Goal: Navigation & Orientation: Find specific page/section

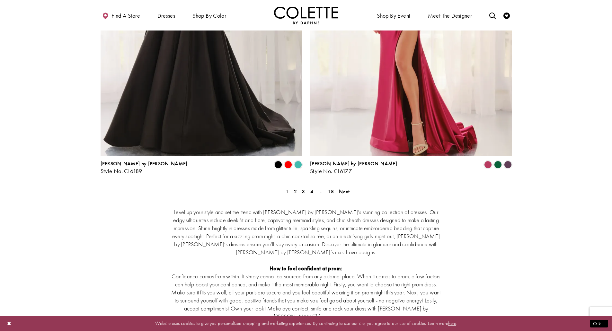
scroll to position [1029, 0]
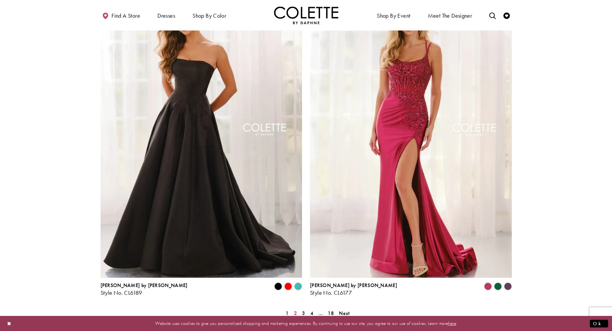
click at [293, 309] on link "2" at bounding box center [295, 313] width 7 height 9
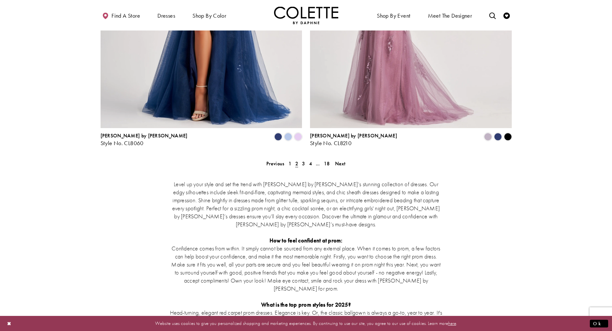
scroll to position [1192, 0]
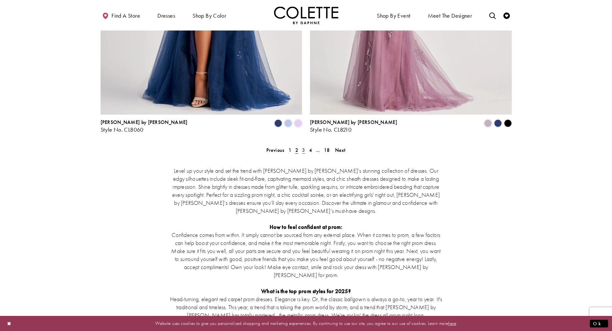
click at [304, 147] on span "3" at bounding box center [303, 150] width 3 height 7
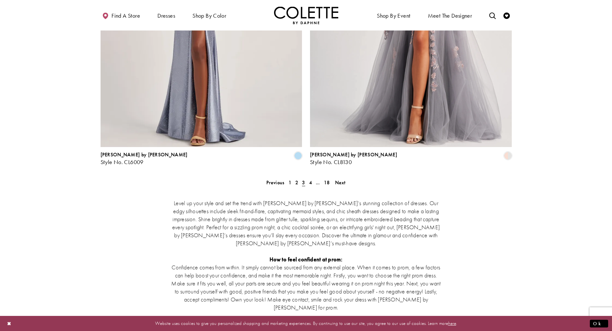
scroll to position [1160, 0]
click at [308, 178] on link "4" at bounding box center [310, 182] width 7 height 9
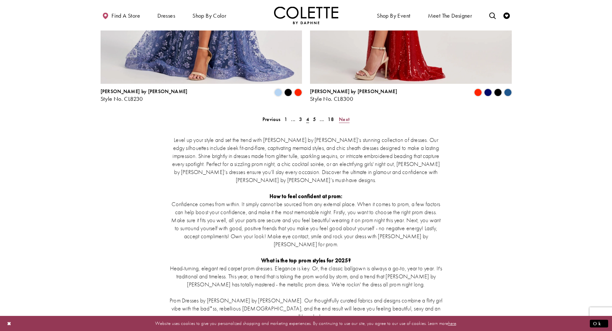
scroll to position [1125, 0]
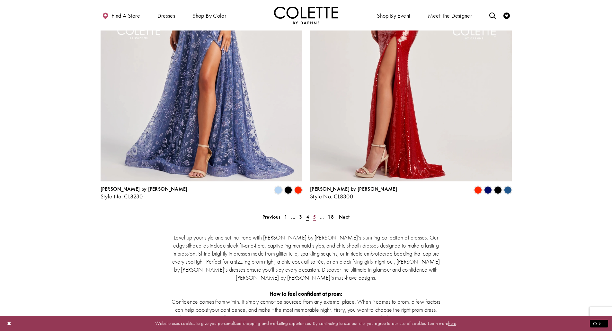
click at [312, 213] on link "5" at bounding box center [314, 217] width 7 height 9
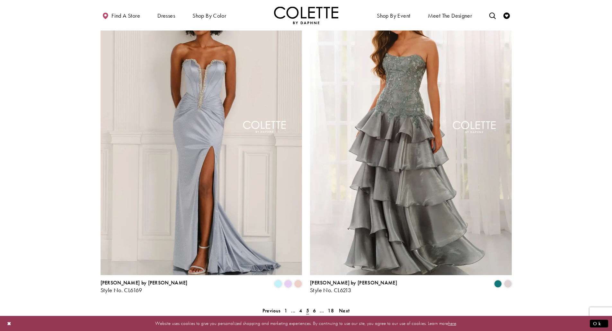
scroll to position [1192, 0]
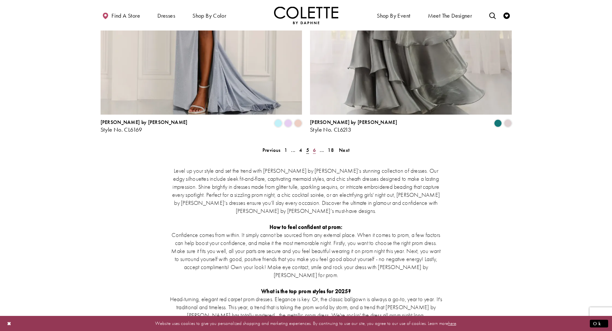
click at [316, 146] on link "6" at bounding box center [314, 150] width 7 height 9
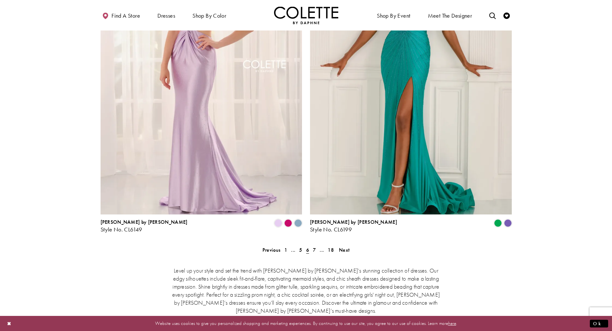
scroll to position [1096, 0]
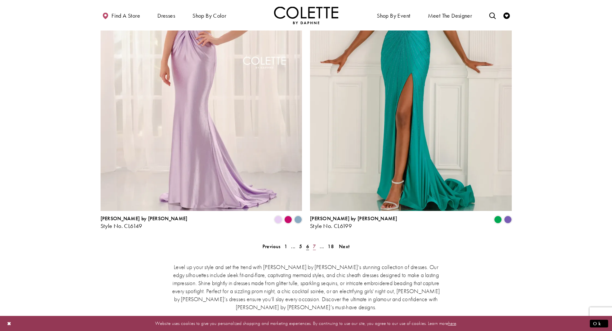
click at [312, 242] on link "7" at bounding box center [314, 246] width 7 height 9
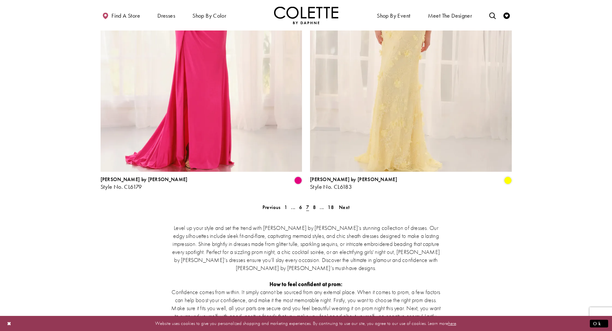
scroll to position [1192, 0]
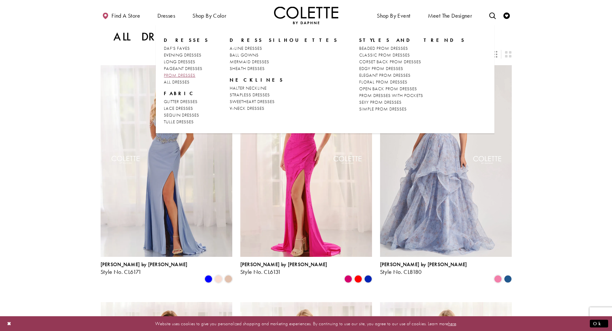
click at [183, 75] on span "PROM DRESSES" at bounding box center [180, 75] width 32 height 6
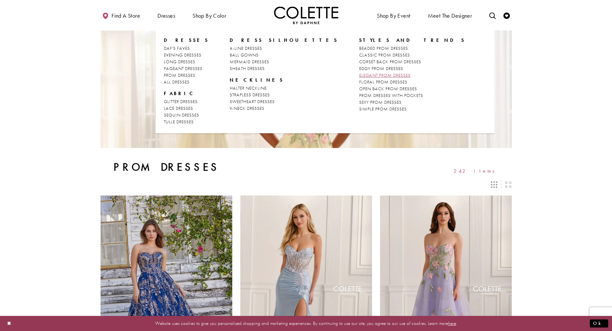
click at [359, 75] on span "ELEGANT PROM DRESSES" at bounding box center [384, 75] width 51 height 6
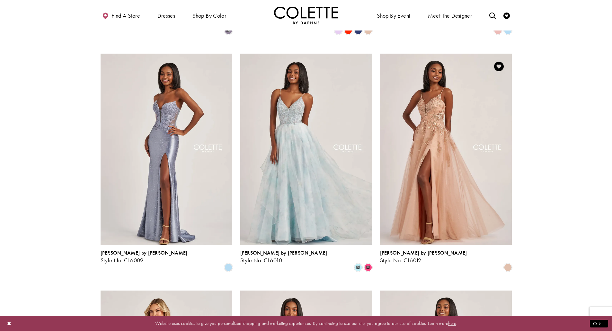
scroll to position [161, 0]
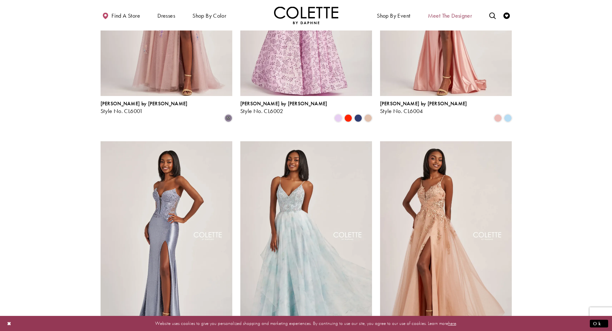
click at [444, 14] on span "Meet the designer" at bounding box center [450, 16] width 44 height 6
